Goal: Task Accomplishment & Management: Manage account settings

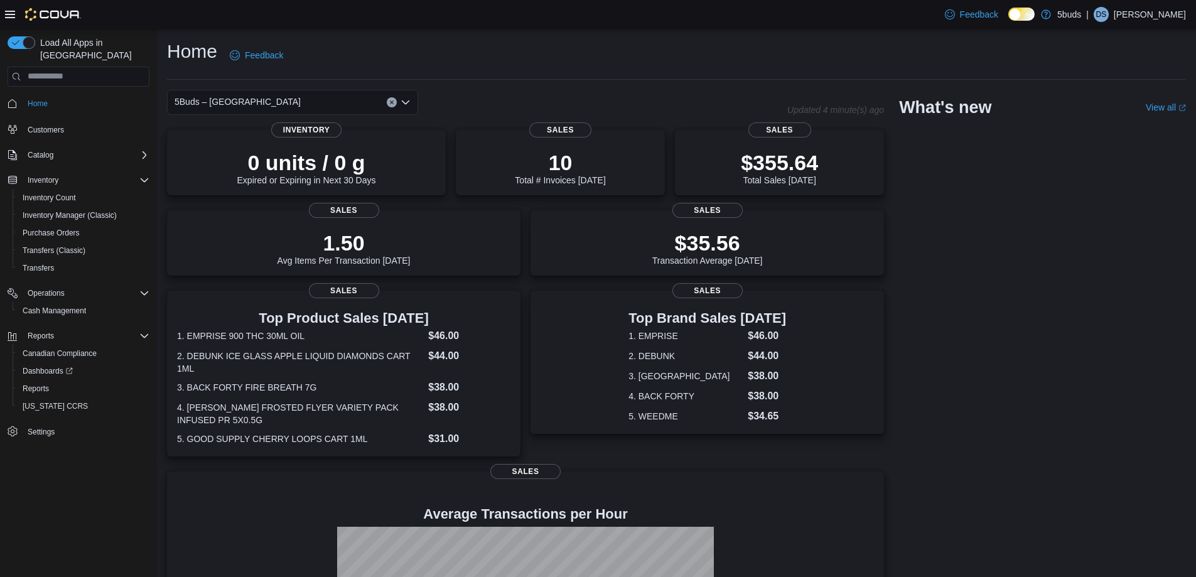
click at [1157, 6] on div "Feedback Dark Mode 5buds | DS Devon Smith" at bounding box center [1063, 14] width 246 height 25
click at [1138, 20] on p "[PERSON_NAME]" at bounding box center [1149, 14] width 72 height 15
click at [1119, 119] on span "Sign Out" at bounding box center [1105, 123] width 34 height 13
